Goal: Task Accomplishment & Management: Manage account settings

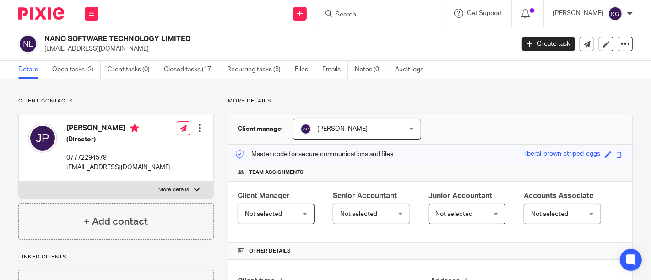
click at [335, 16] on input "Search" at bounding box center [376, 15] width 82 height 8
click at [64, 72] on link "Open tasks (2)" at bounding box center [76, 70] width 49 height 18
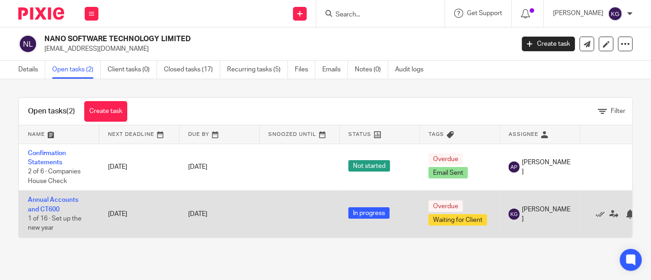
scroll to position [0, 43]
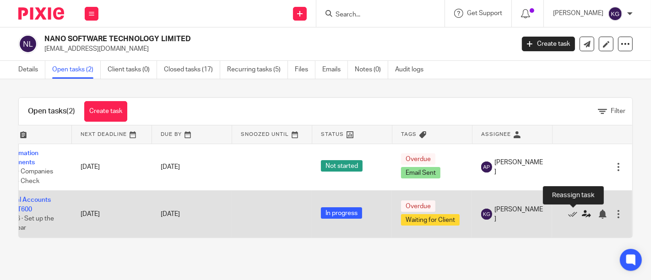
click at [582, 216] on icon at bounding box center [586, 214] width 9 height 9
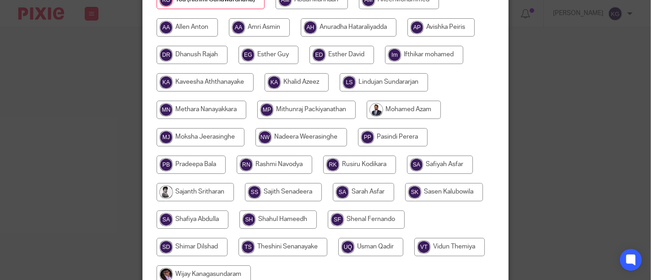
scroll to position [162, 0]
click at [176, 239] on input "radio" at bounding box center [192, 247] width 71 height 18
radio input "true"
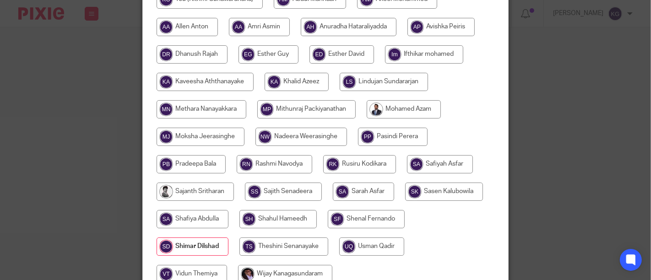
scroll to position [241, 0]
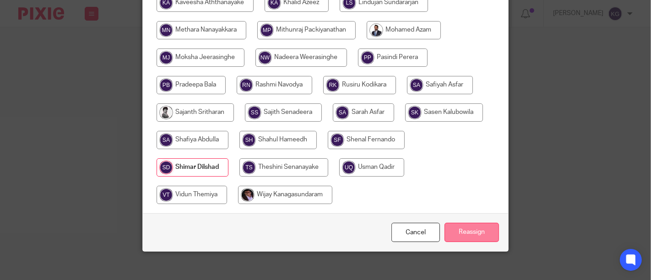
click at [452, 223] on input "Reassign" at bounding box center [471, 233] width 54 height 20
